Goal: Find contact information: Find contact information

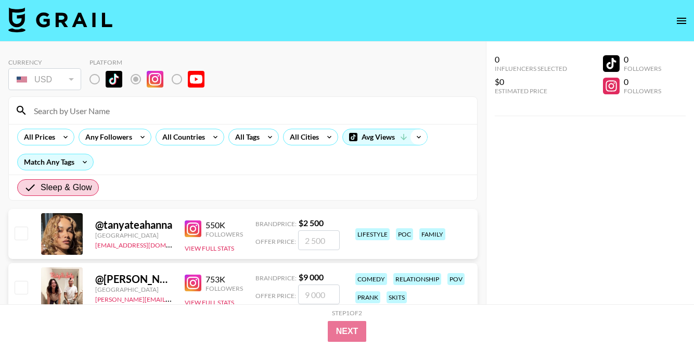
scroll to position [43, 0]
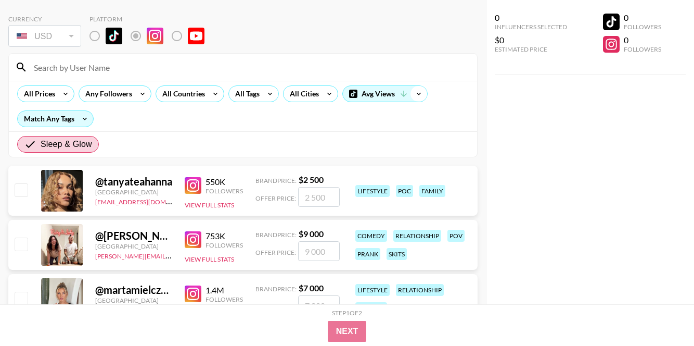
click at [415, 92] on icon at bounding box center [419, 94] width 17 height 16
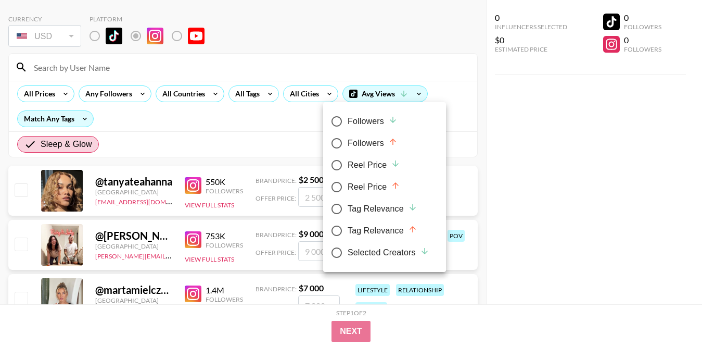
click at [444, 87] on div at bounding box center [351, 173] width 702 height 346
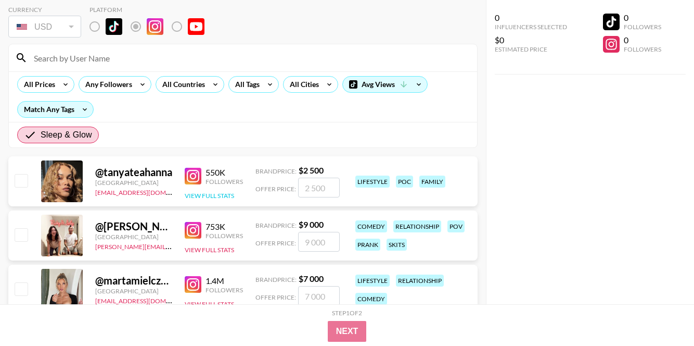
scroll to position [53, 0]
click at [128, 172] on div "@ tanyateahanna" at bounding box center [133, 171] width 77 height 13
click at [56, 179] on div at bounding box center [62, 181] width 42 height 42
click at [197, 171] on img at bounding box center [193, 175] width 17 height 17
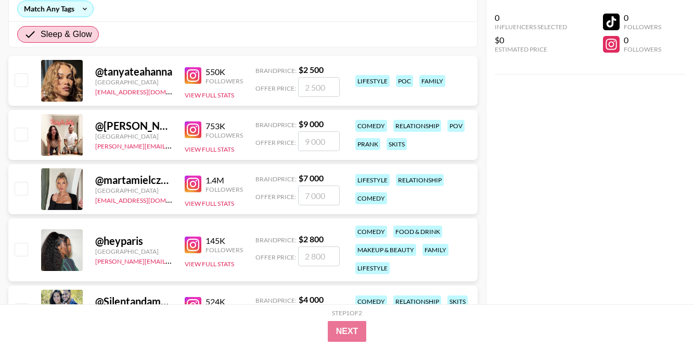
scroll to position [161, 0]
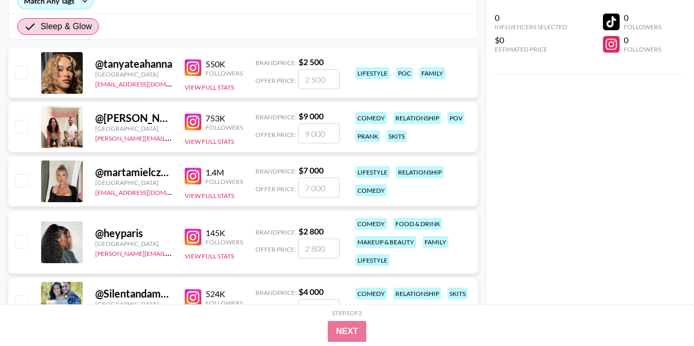
click at [197, 119] on img at bounding box center [193, 121] width 17 height 17
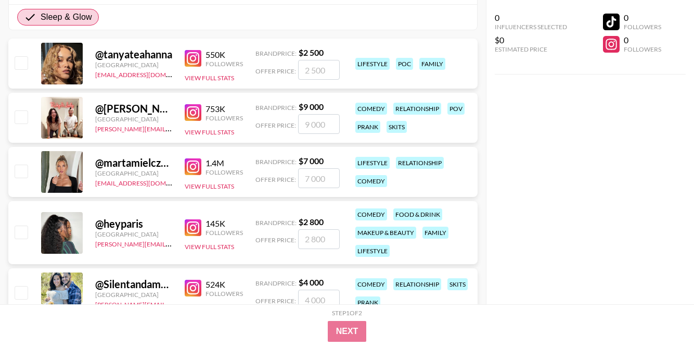
scroll to position [202, 0]
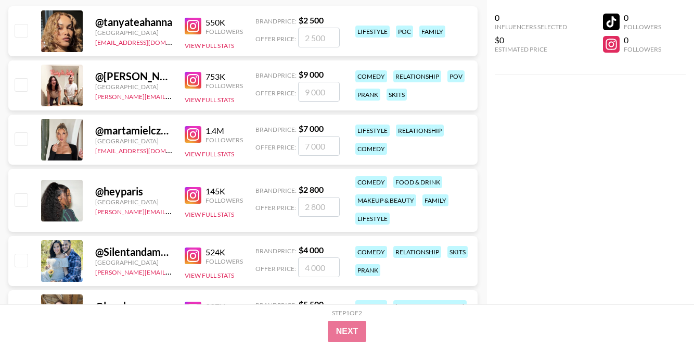
click at [198, 130] on img at bounding box center [193, 134] width 17 height 17
drag, startPoint x: 92, startPoint y: 150, endPoint x: 170, endPoint y: 155, distance: 78.2
click at [170, 155] on div "@ martamielczarskaa [GEOGRAPHIC_DATA] [EMAIL_ADDRESS][DOMAIN_NAME] 1.4M Followe…" at bounding box center [242, 139] width 469 height 50
copy link "[EMAIL_ADDRESS][DOMAIN_NAME]"
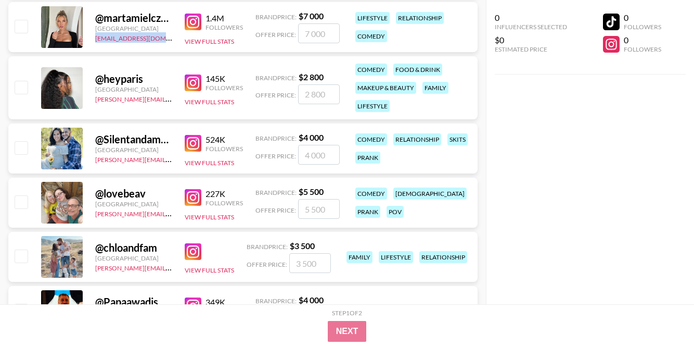
scroll to position [315, 0]
click at [197, 81] on img at bounding box center [193, 82] width 17 height 17
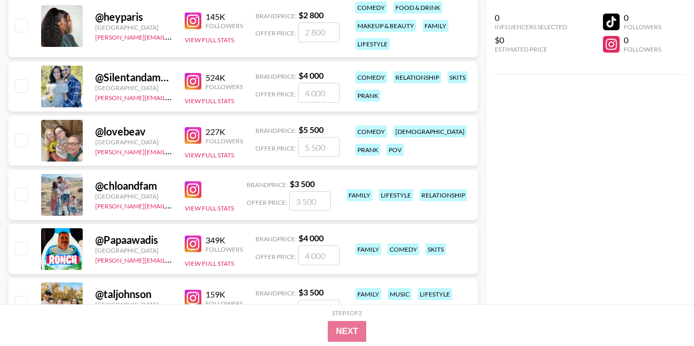
scroll to position [323, 0]
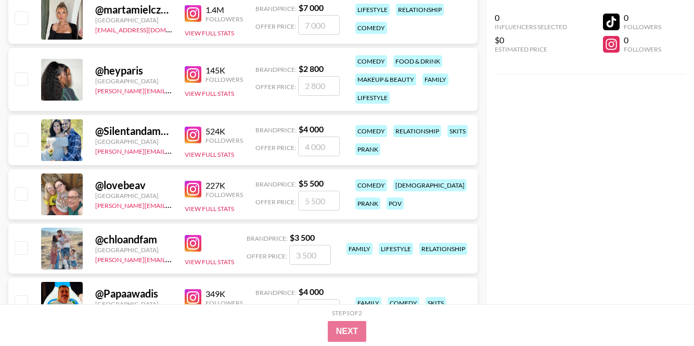
click at [200, 135] on img at bounding box center [193, 134] width 17 height 17
click at [197, 189] on img at bounding box center [193, 189] width 17 height 17
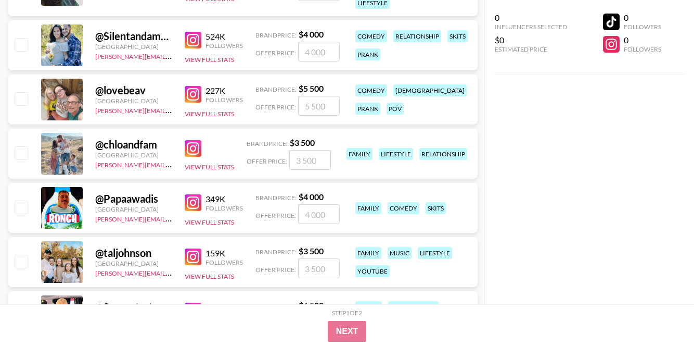
scroll to position [422, 0]
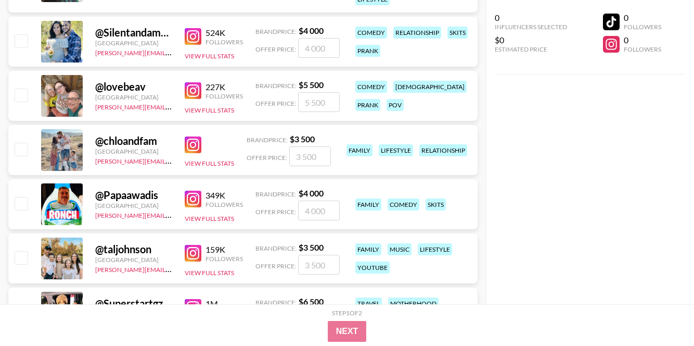
click at [191, 146] on img at bounding box center [193, 144] width 17 height 17
click at [202, 199] on link at bounding box center [195, 198] width 21 height 17
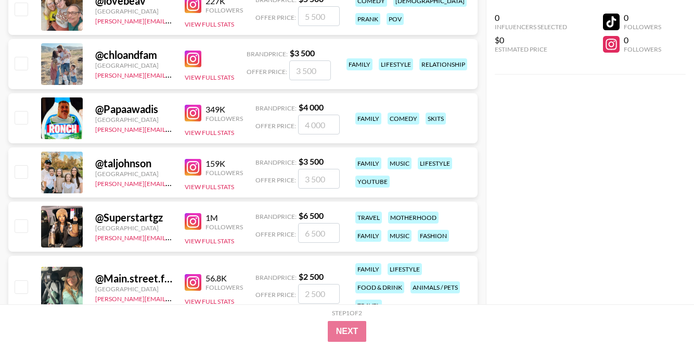
scroll to position [508, 0]
click at [196, 161] on img at bounding box center [193, 166] width 17 height 17
drag, startPoint x: 157, startPoint y: 183, endPoint x: 92, endPoint y: 186, distance: 65.1
click at [92, 186] on div "@ taljohnson [GEOGRAPHIC_DATA] [PERSON_NAME][EMAIL_ADDRESS][DOMAIN_NAME] 159K F…" at bounding box center [242, 172] width 469 height 50
copy link "[PERSON_NAME][EMAIL_ADDRESS][DOMAIN_NAME]"
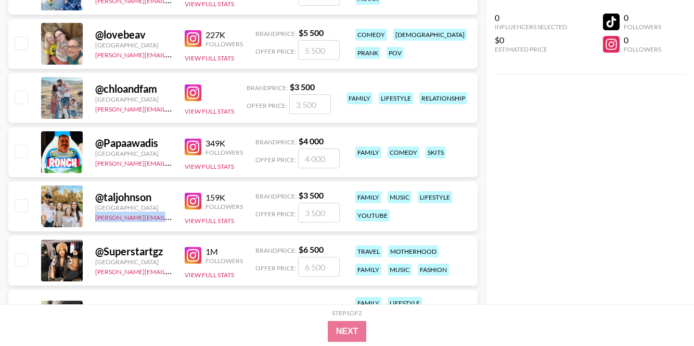
scroll to position [478, 0]
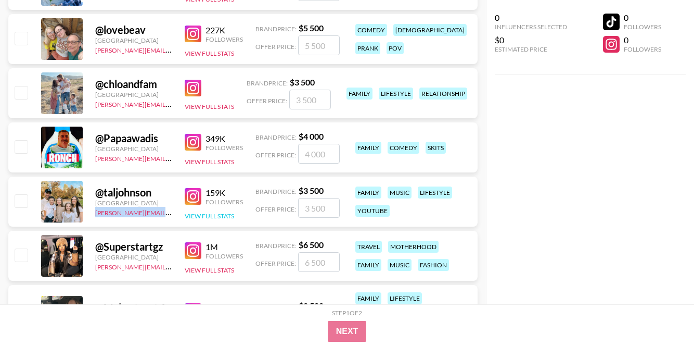
click at [213, 215] on button "View Full Stats" at bounding box center [209, 216] width 49 height 8
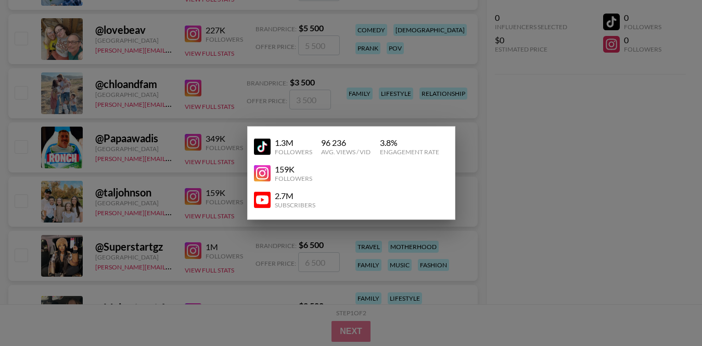
click at [529, 200] on div at bounding box center [351, 173] width 702 height 346
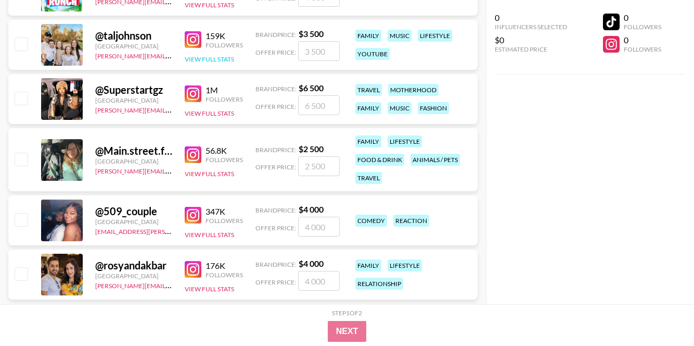
scroll to position [637, 0]
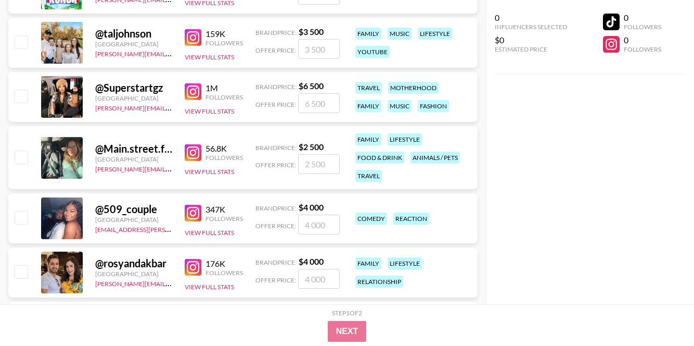
click at [192, 90] on img at bounding box center [193, 91] width 17 height 17
click at [186, 152] on img at bounding box center [193, 152] width 17 height 17
click at [197, 212] on img at bounding box center [193, 213] width 17 height 17
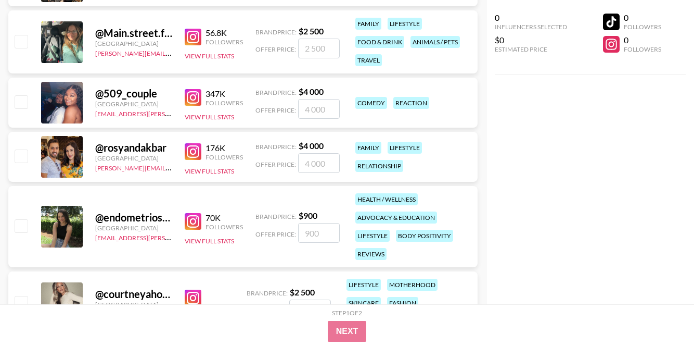
scroll to position [806, 0]
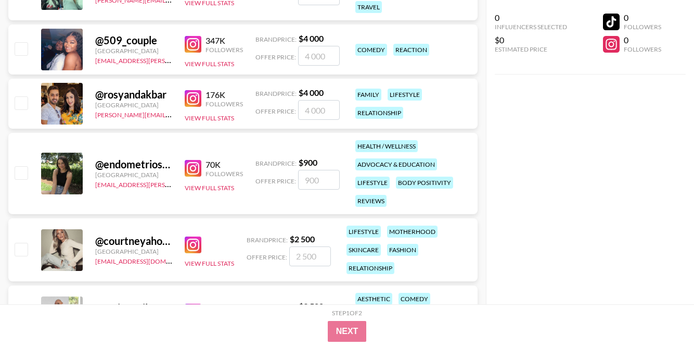
click at [193, 100] on img at bounding box center [193, 98] width 17 height 17
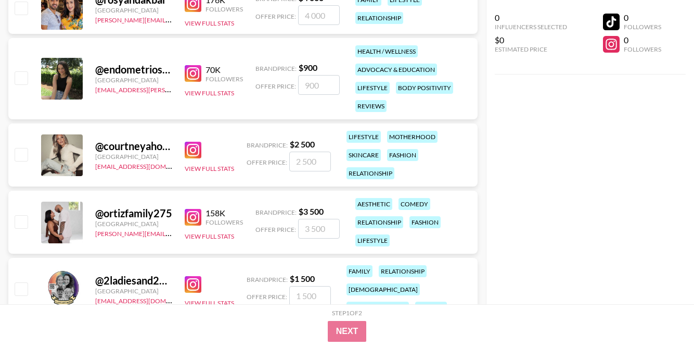
scroll to position [918, 0]
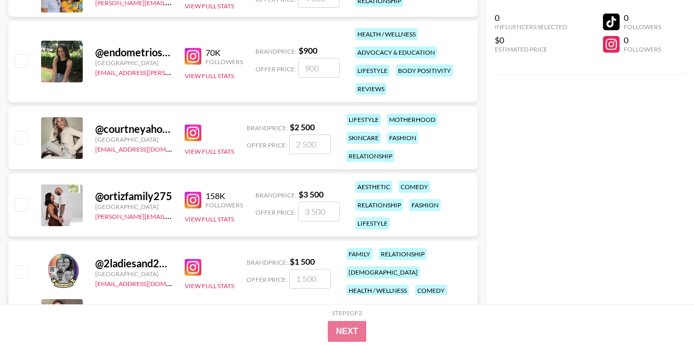
click at [194, 58] on img at bounding box center [193, 56] width 17 height 17
click at [192, 132] on img at bounding box center [193, 132] width 17 height 17
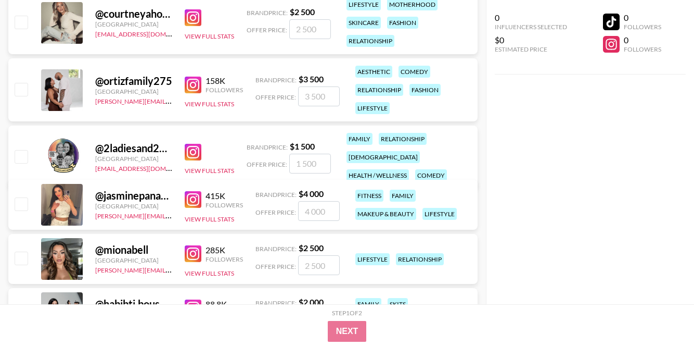
scroll to position [1033, 0]
click at [196, 85] on img at bounding box center [193, 85] width 17 height 17
click at [197, 145] on img at bounding box center [193, 152] width 17 height 17
click at [195, 199] on img at bounding box center [193, 199] width 17 height 17
drag, startPoint x: 91, startPoint y: 215, endPoint x: 171, endPoint y: 215, distance: 79.6
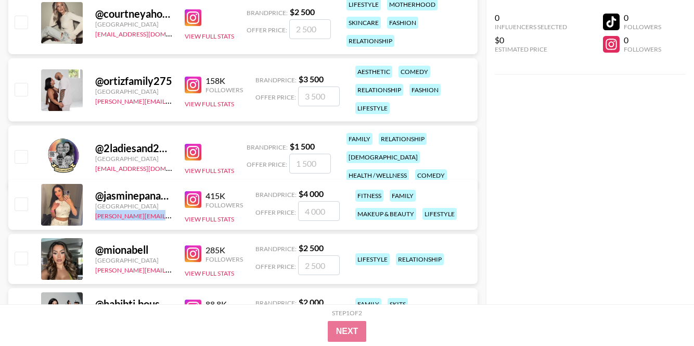
click at [171, 215] on div "@ jasminepanama [GEOGRAPHIC_DATA] [PERSON_NAME][EMAIL_ADDRESS][DOMAIN_NAME] 415…" at bounding box center [242, 205] width 469 height 50
copy link "[PERSON_NAME][EMAIL_ADDRESS][DOMAIN_NAME]"
